Goal: Check status

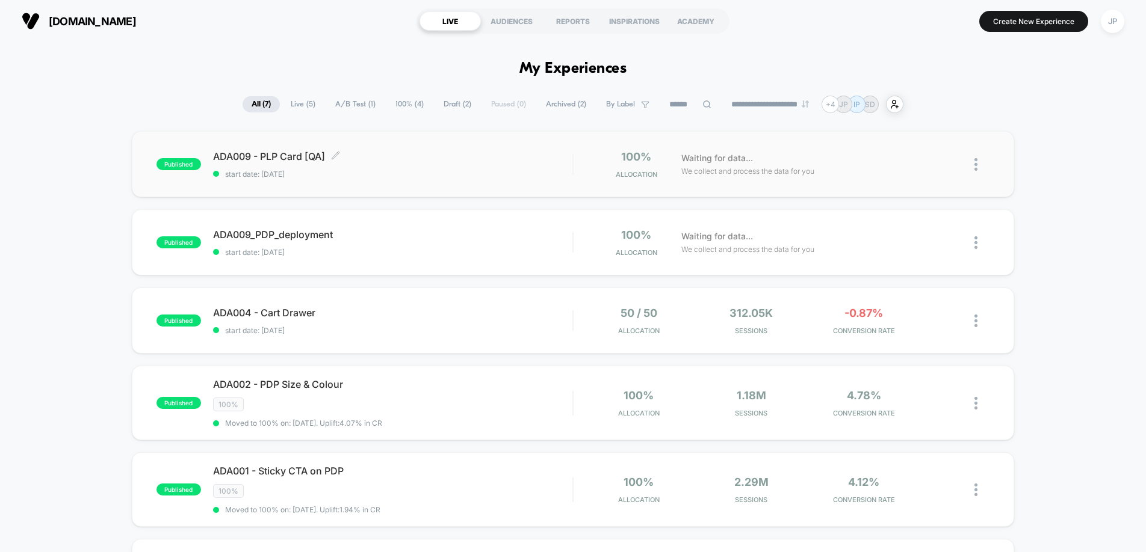
click at [459, 171] on span "start date: [DATE]" at bounding box center [392, 174] width 359 height 9
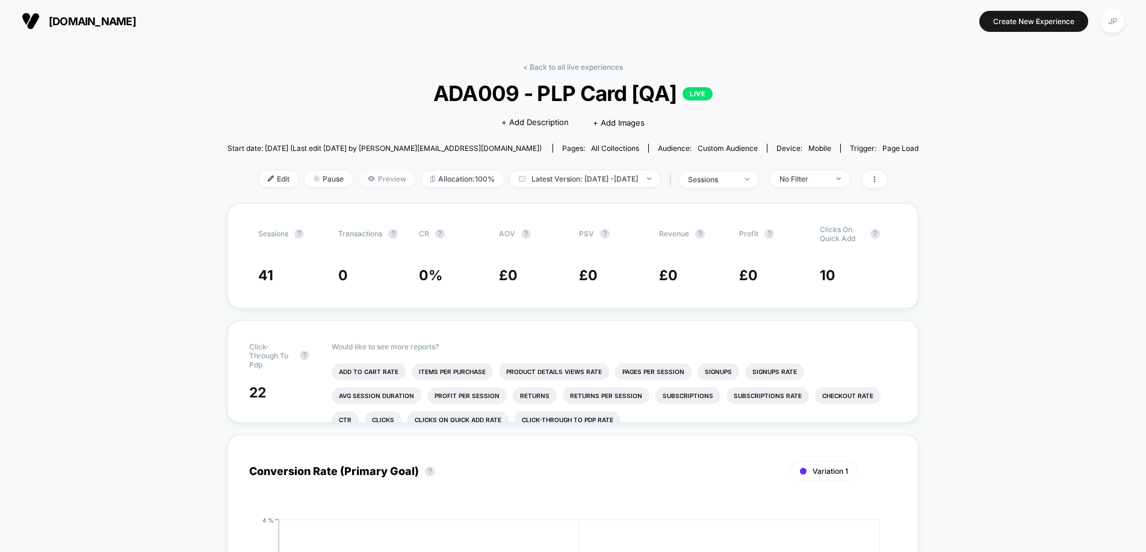
click at [359, 180] on span "Preview" at bounding box center [387, 179] width 57 height 16
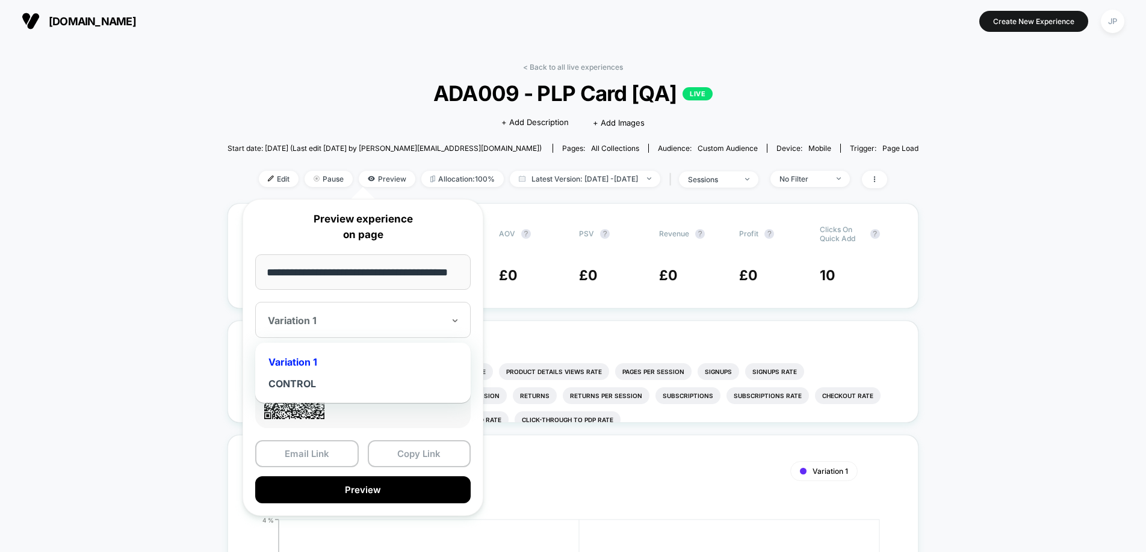
click at [406, 321] on div at bounding box center [356, 321] width 176 height 12
click at [403, 449] on button "Copy Link" at bounding box center [419, 453] width 103 height 27
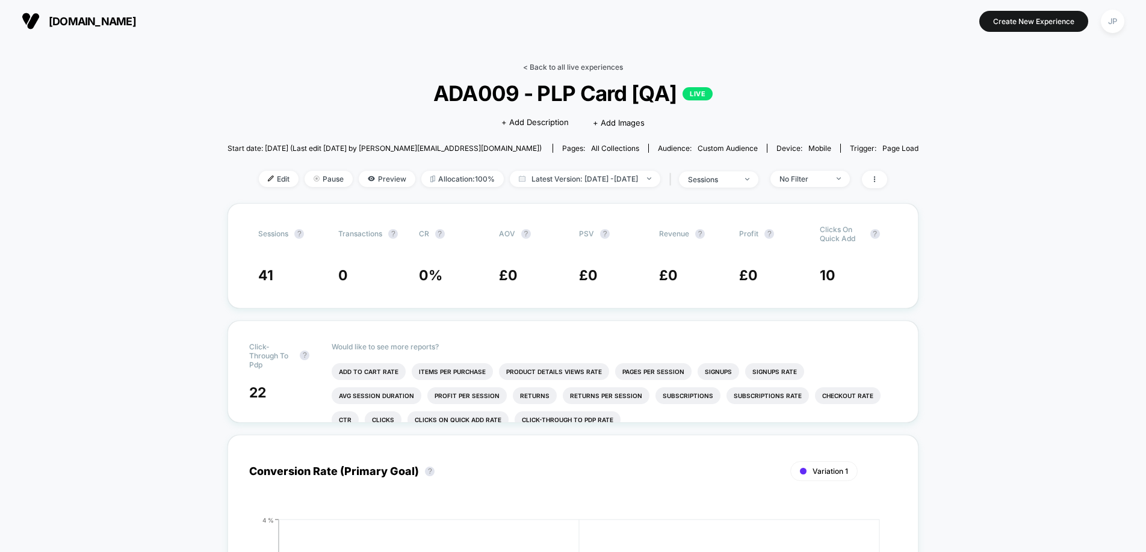
click at [583, 66] on link "< Back to all live experiences" at bounding box center [573, 67] width 100 height 9
